Goal: Task Accomplishment & Management: Manage account settings

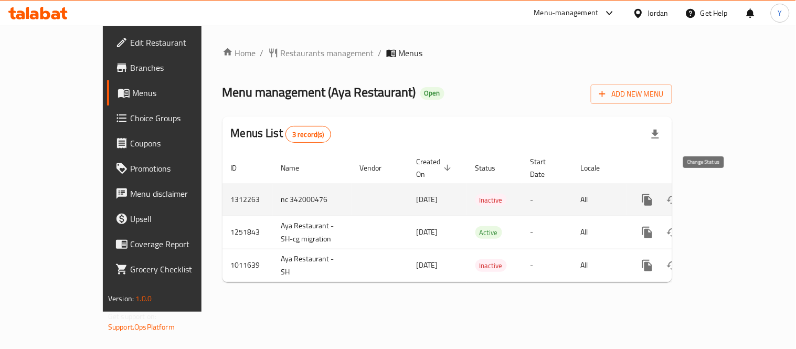
click at [678, 196] on icon "enhanced table" at bounding box center [673, 200] width 12 height 8
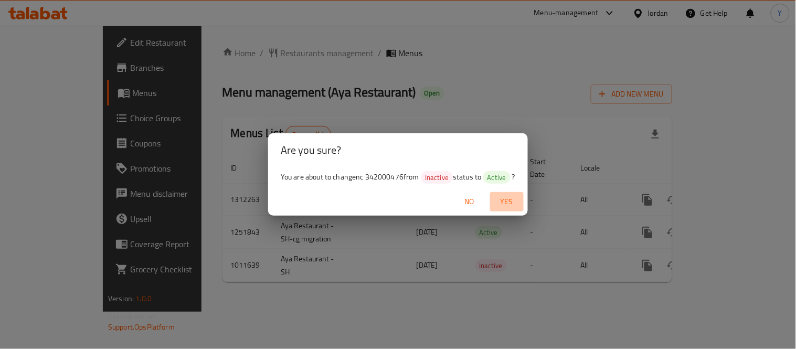
click at [502, 194] on button "Yes" at bounding box center [507, 201] width 34 height 19
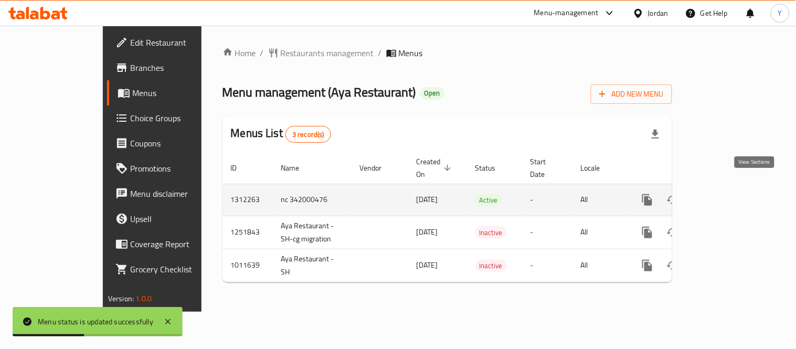
click at [735, 187] on link "enhanced table" at bounding box center [722, 199] width 25 height 25
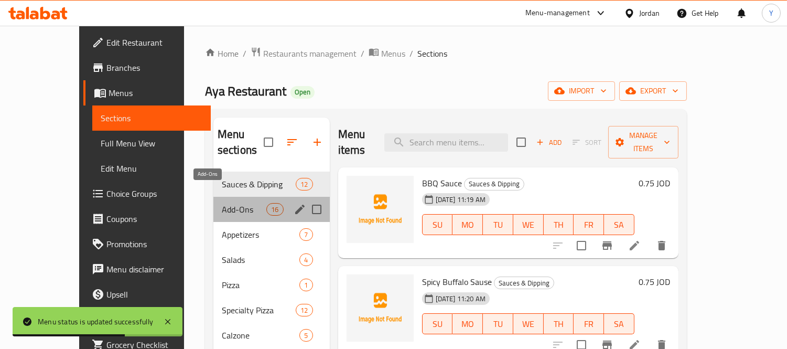
click at [222, 203] on span "Add-Ons" at bounding box center [244, 209] width 45 height 13
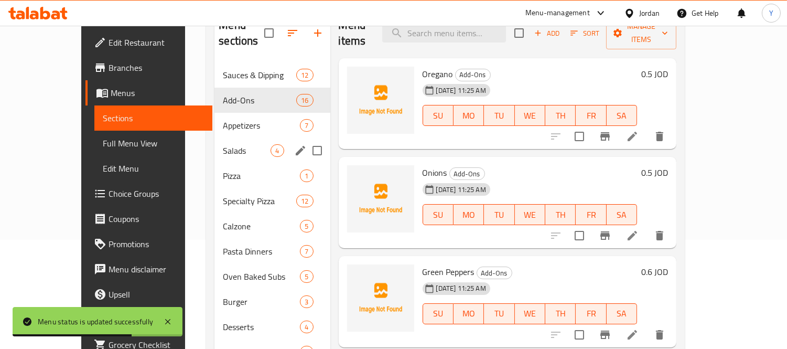
scroll to position [116, 0]
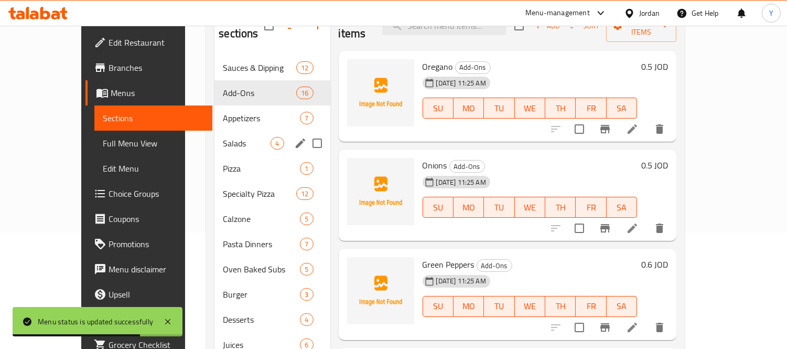
click at [215, 131] on div "Salads 4" at bounding box center [272, 143] width 115 height 25
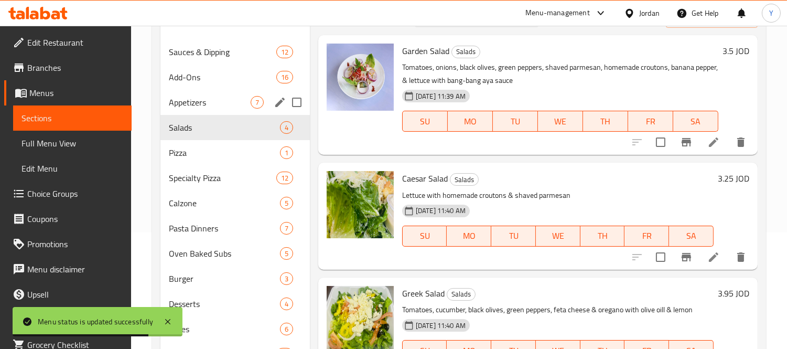
click at [216, 103] on span "Appetizers" at bounding box center [210, 102] width 82 height 13
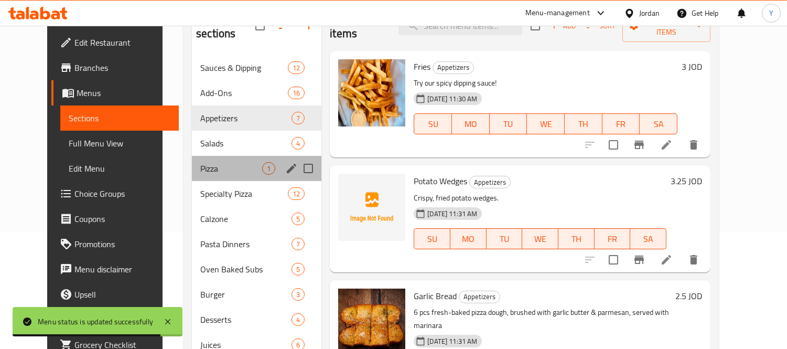
click at [207, 156] on div "Pizza 1" at bounding box center [257, 168] width 130 height 25
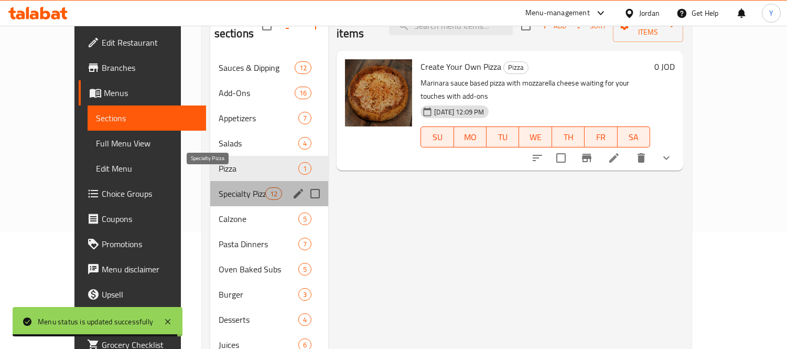
click at [219, 187] on span "Specialty Pizza" at bounding box center [242, 193] width 47 height 13
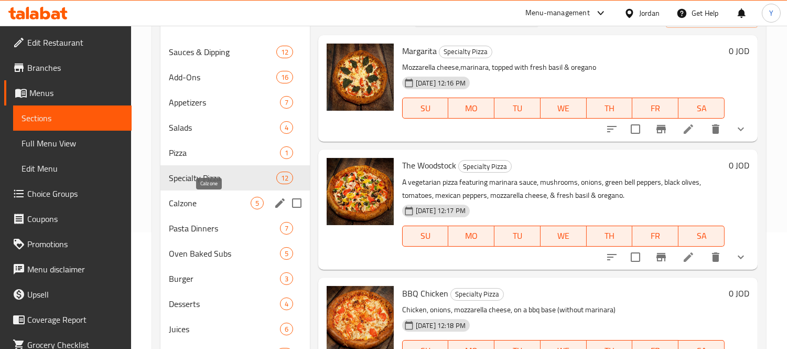
click at [202, 205] on span "Calzone" at bounding box center [210, 203] width 82 height 13
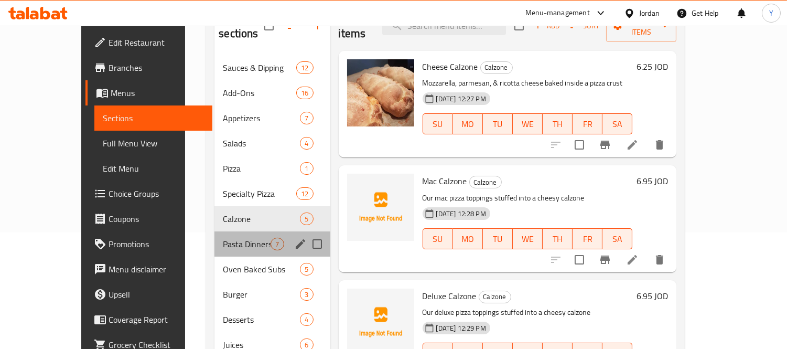
click at [215, 236] on div "Pasta Dinners 7" at bounding box center [272, 243] width 115 height 25
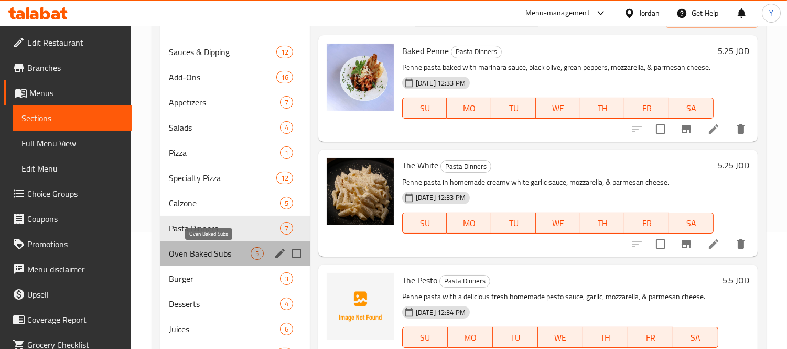
click at [208, 258] on span "Oven Baked Subs" at bounding box center [210, 253] width 82 height 13
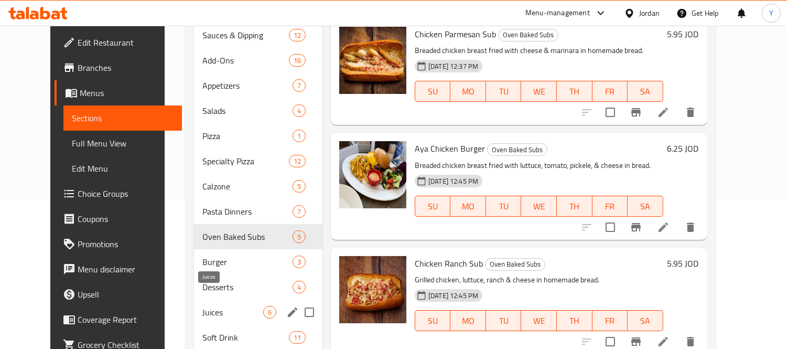
scroll to position [167, 0]
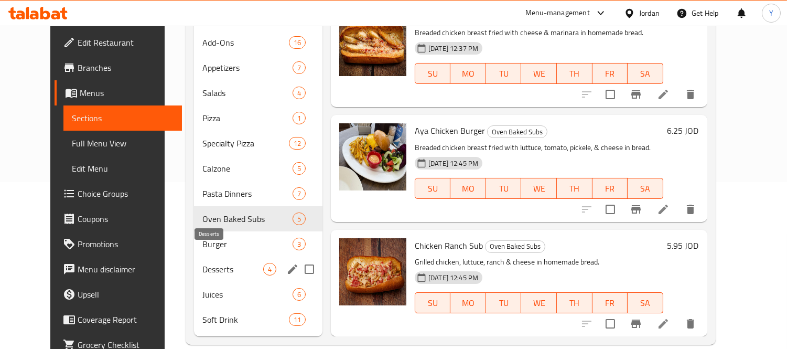
click at [205, 256] on div "Desserts 4" at bounding box center [258, 268] width 128 height 25
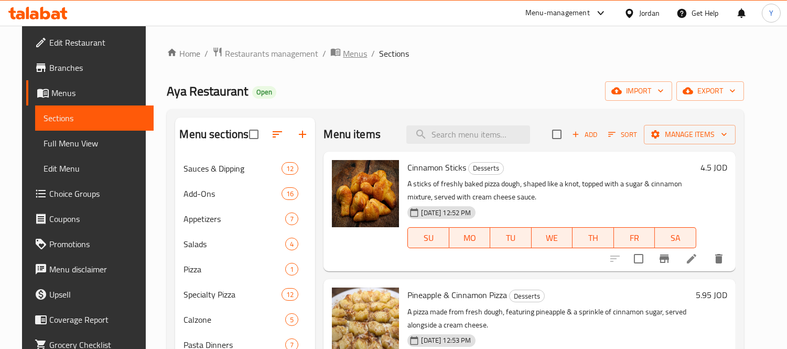
click at [330, 56] on span "breadcrumb" at bounding box center [336, 54] width 13 height 14
